Goal: Learn about a topic

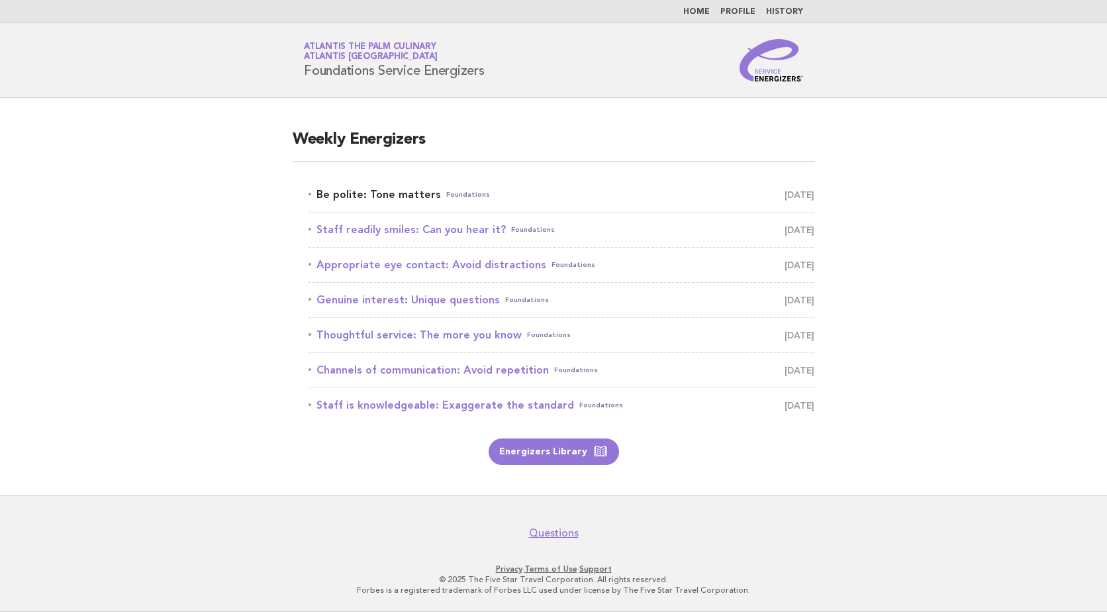
click at [386, 200] on link "Be polite: Tone matters Foundations September 20" at bounding box center [562, 194] width 506 height 19
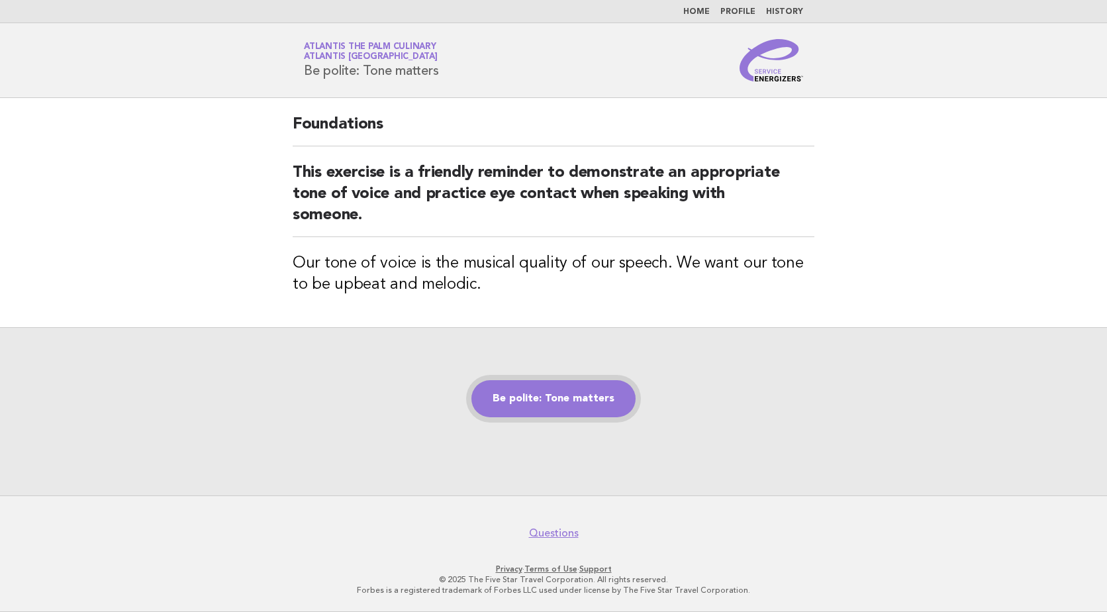
click at [589, 399] on link "Be polite: Tone matters" at bounding box center [554, 398] width 164 height 37
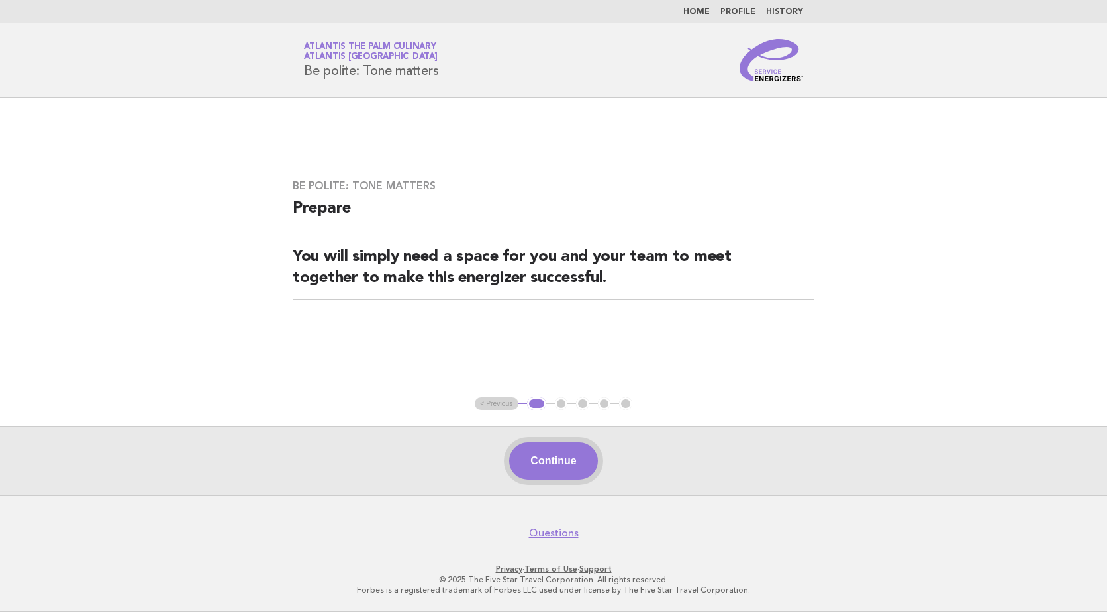
click at [558, 472] on button "Continue" at bounding box center [553, 460] width 88 height 37
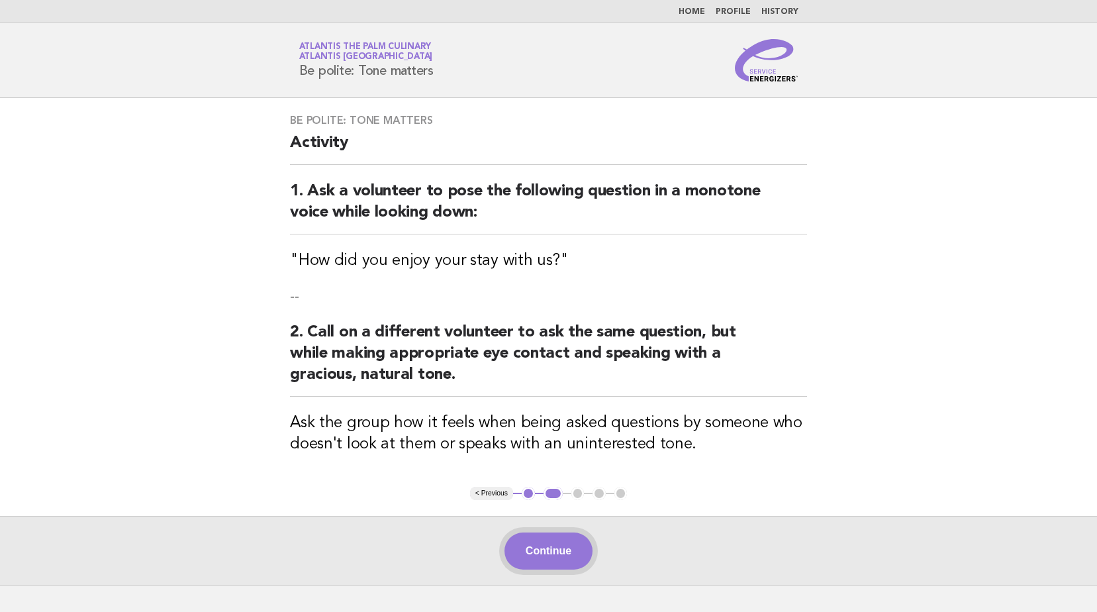
click at [541, 550] on button "Continue" at bounding box center [549, 550] width 88 height 37
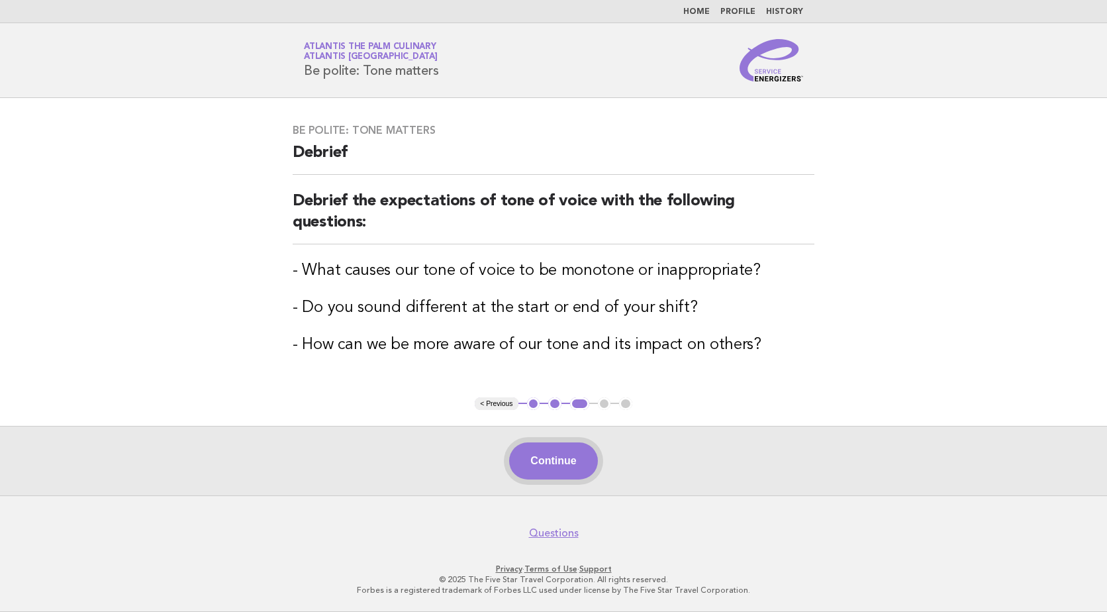
click at [560, 466] on button "Continue" at bounding box center [553, 460] width 88 height 37
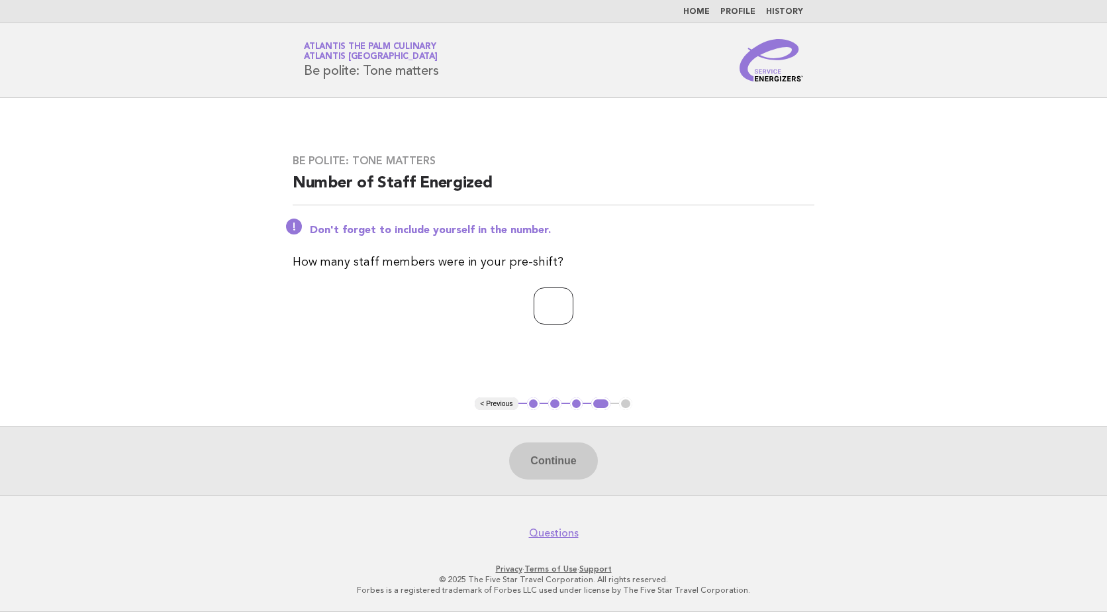
click at [543, 299] on input "number" at bounding box center [554, 305] width 40 height 37
type input "**"
click at [552, 464] on button "Continue" at bounding box center [553, 460] width 88 height 37
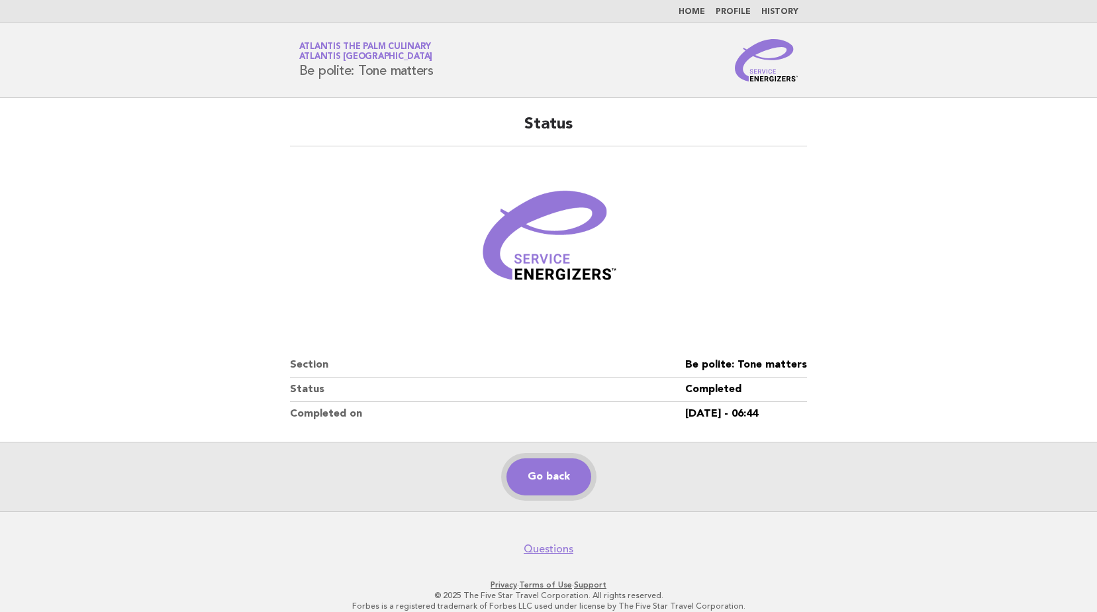
click at [534, 475] on link "Go back" at bounding box center [549, 476] width 85 height 37
